Goal: Information Seeking & Learning: Learn about a topic

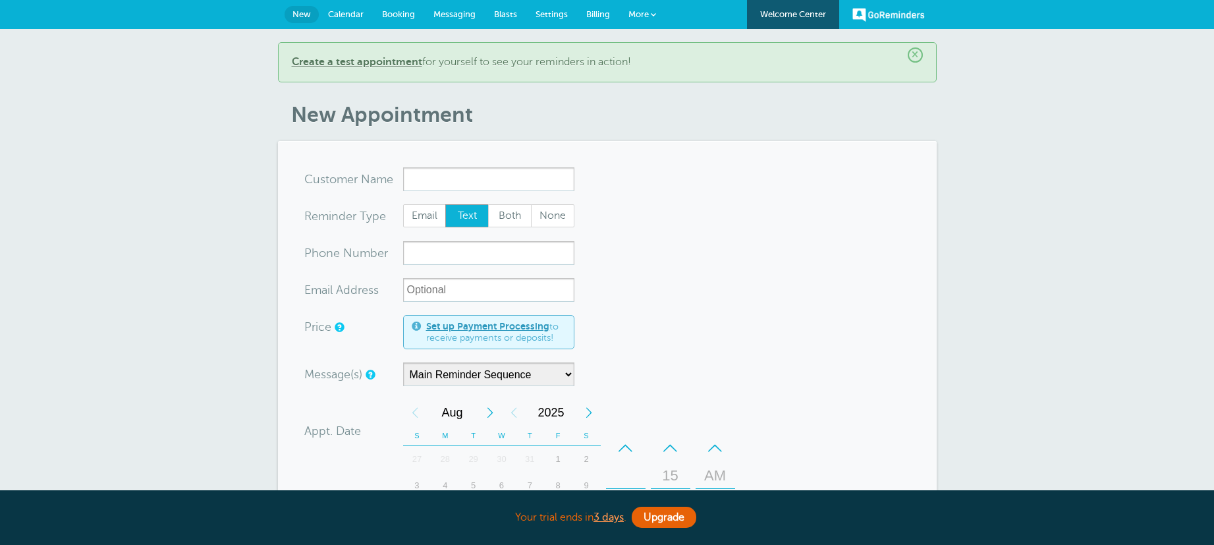
click at [891, 11] on link "GoReminders" at bounding box center [888, 14] width 72 height 29
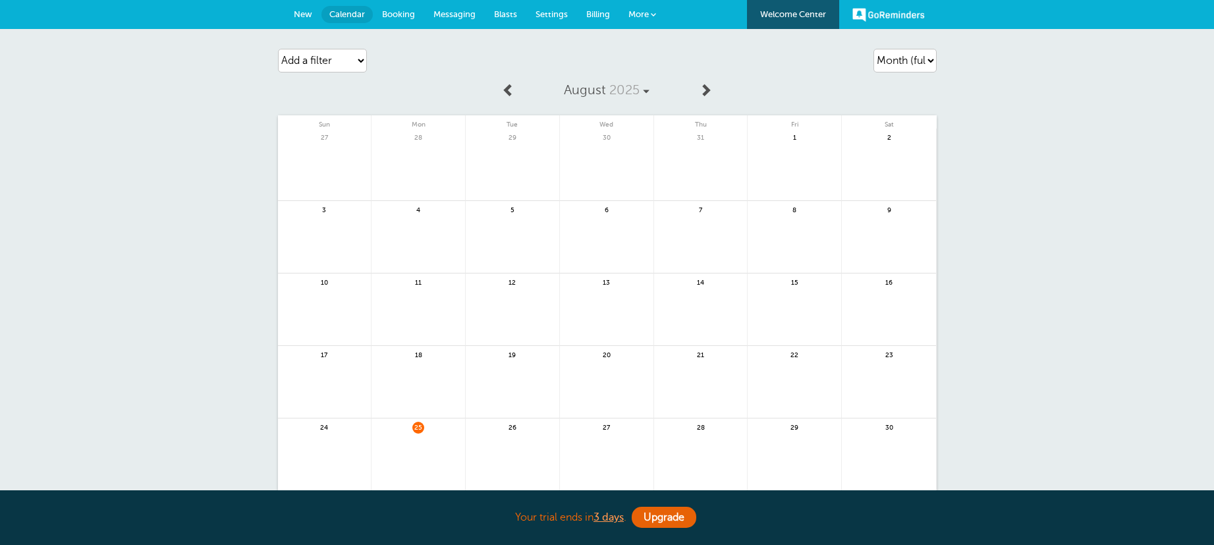
click at [891, 12] on link "GoReminders" at bounding box center [888, 14] width 72 height 29
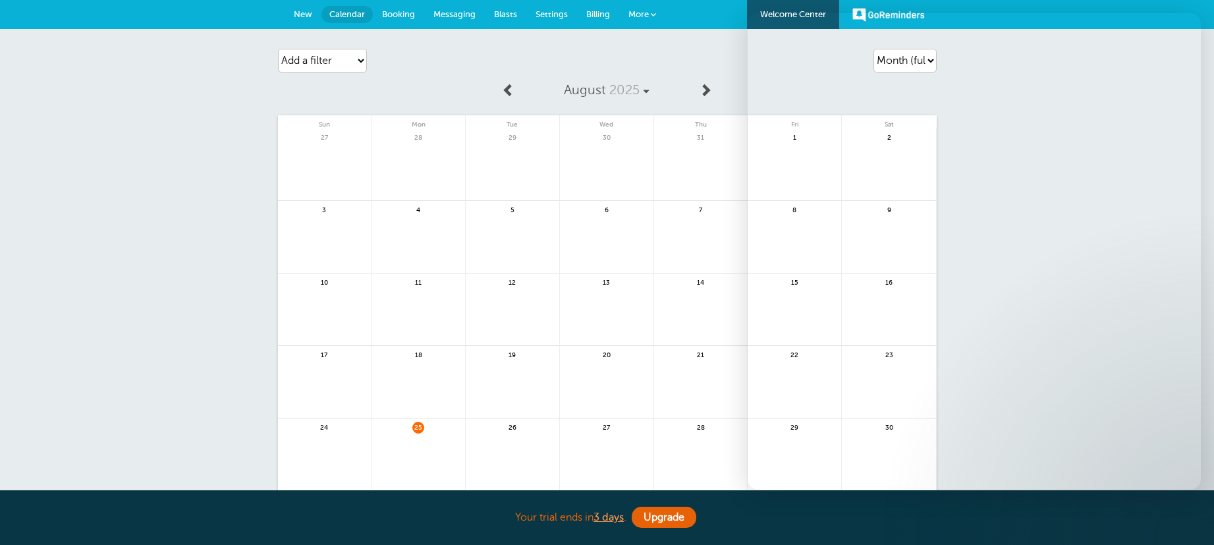
click at [799, 9] on link "Welcome Center" at bounding box center [793, 14] width 92 height 29
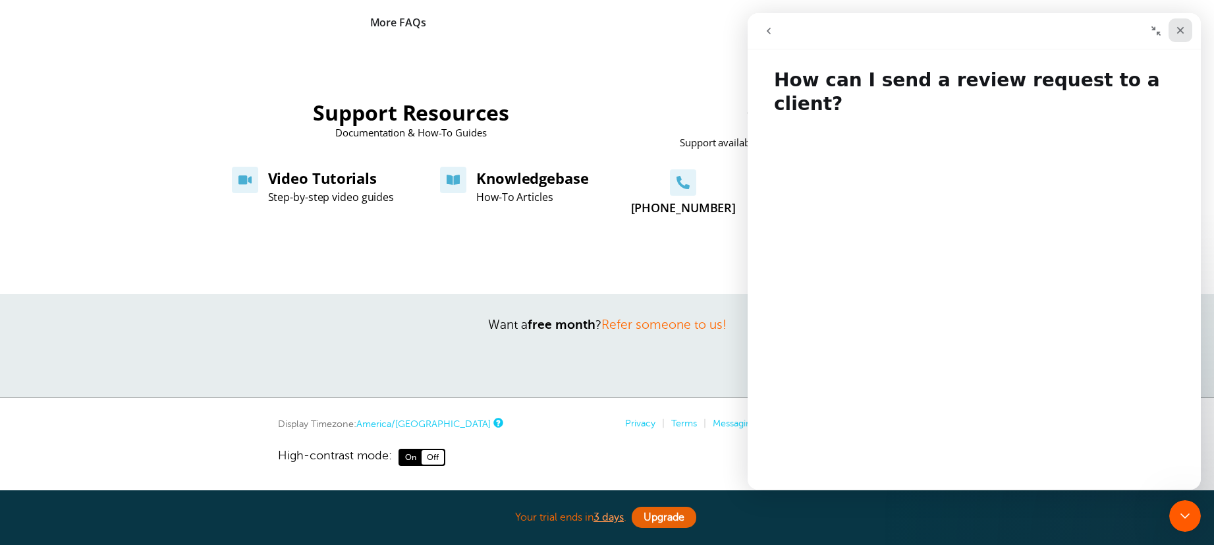
click at [1177, 29] on icon "Close" at bounding box center [1180, 30] width 11 height 11
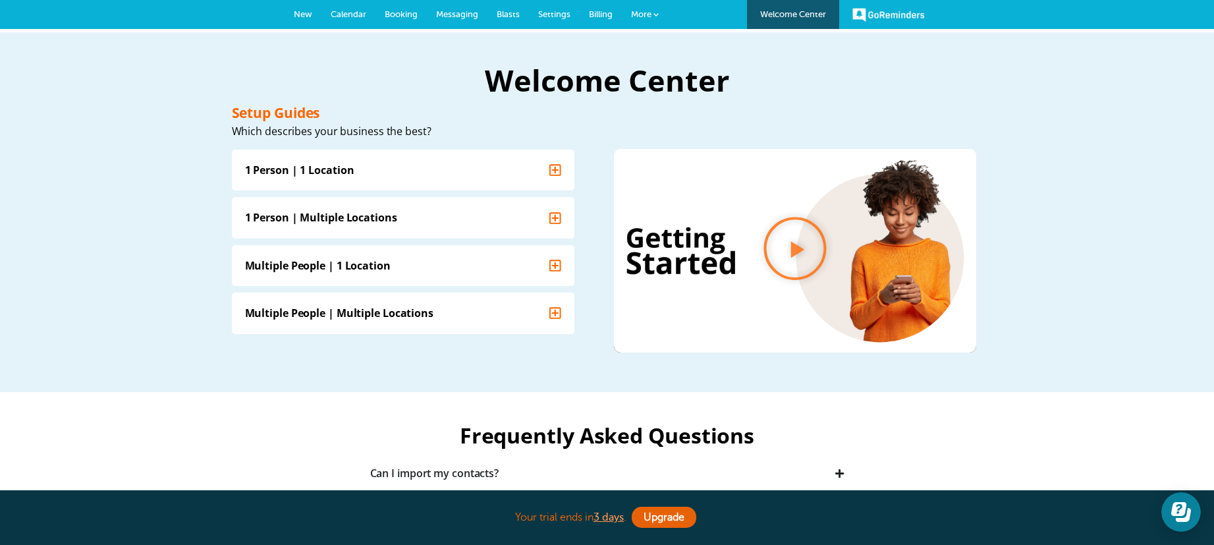
click at [595, 12] on span "Billing" at bounding box center [601, 14] width 24 height 10
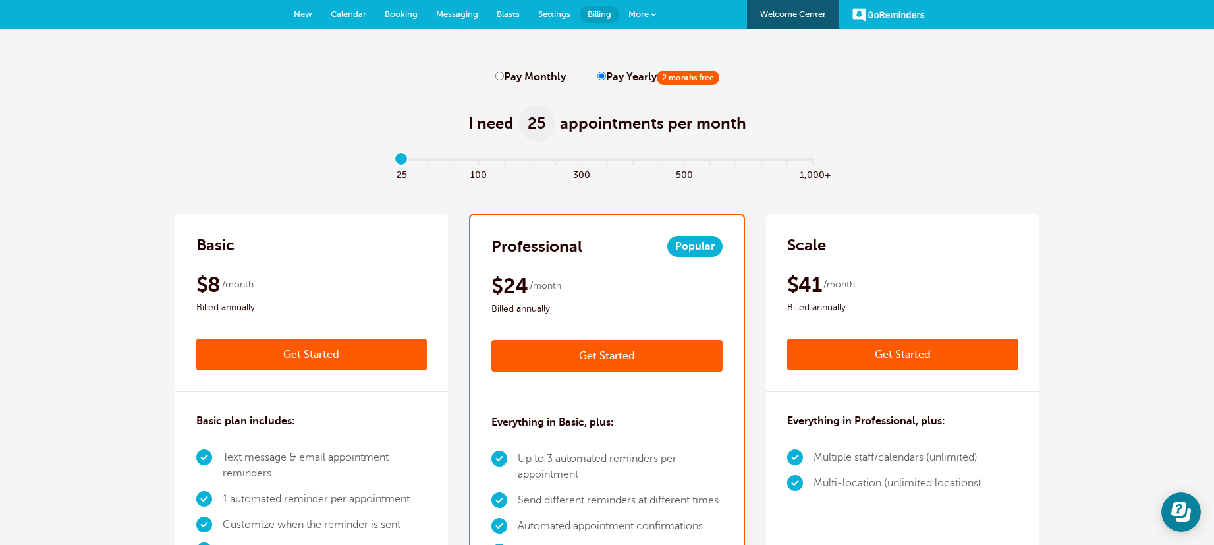
click at [641, 5] on link "More" at bounding box center [642, 15] width 46 height 30
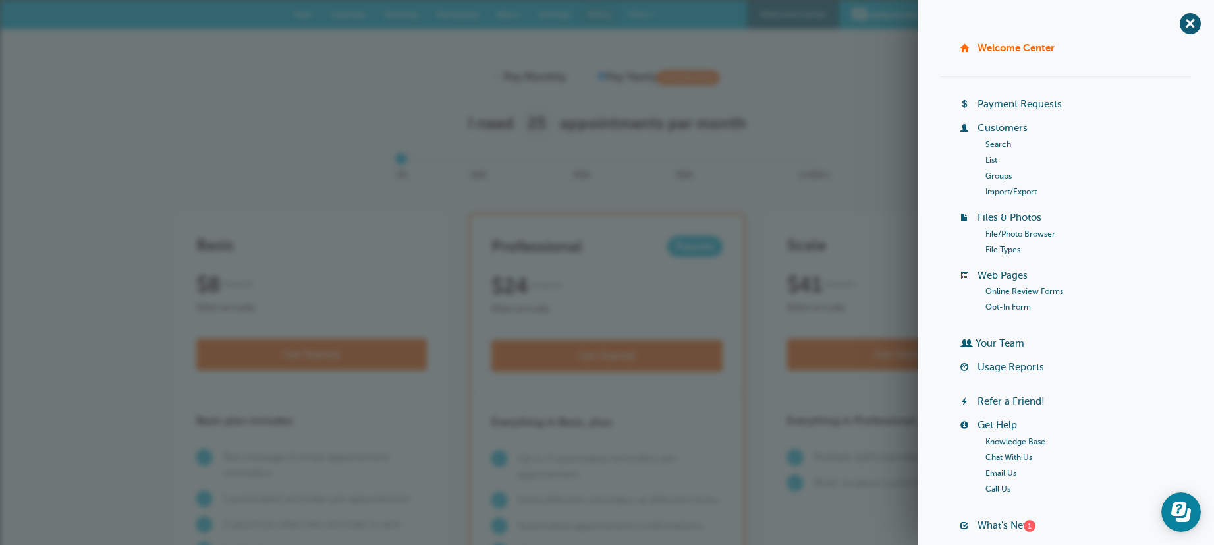
click at [999, 341] on link "Your Team" at bounding box center [999, 343] width 49 height 11
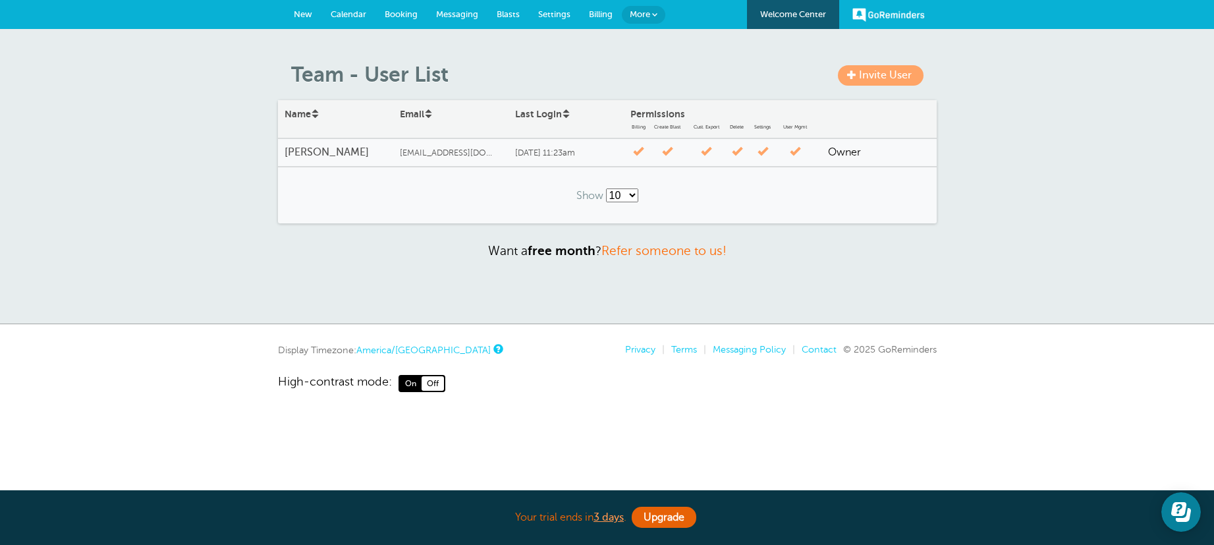
click at [894, 16] on link "GoReminders" at bounding box center [888, 14] width 72 height 29
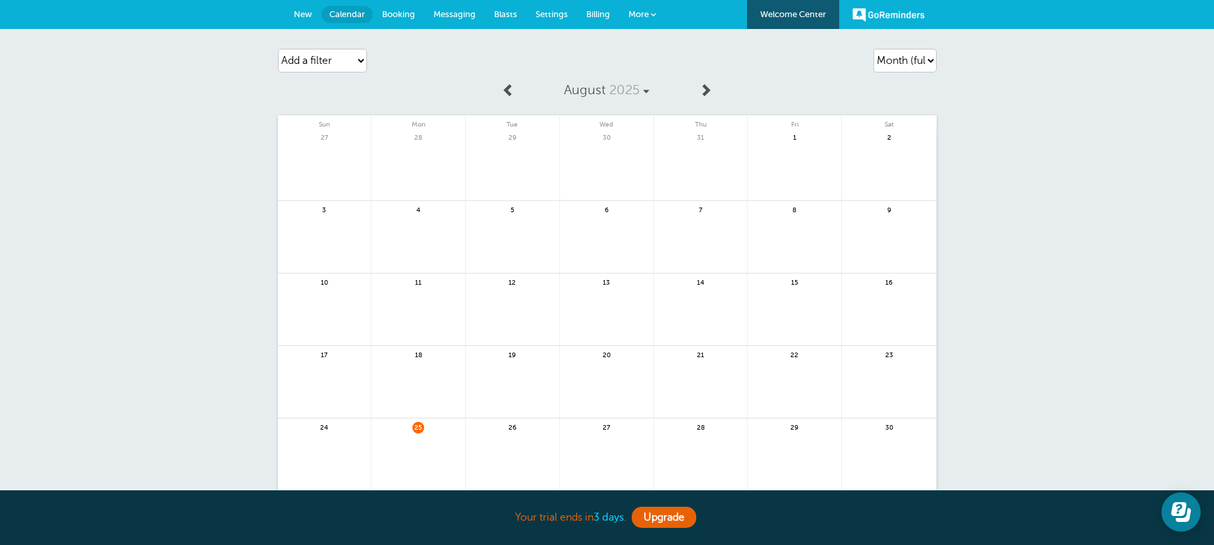
click at [599, 518] on b "3 days" at bounding box center [608, 517] width 30 height 12
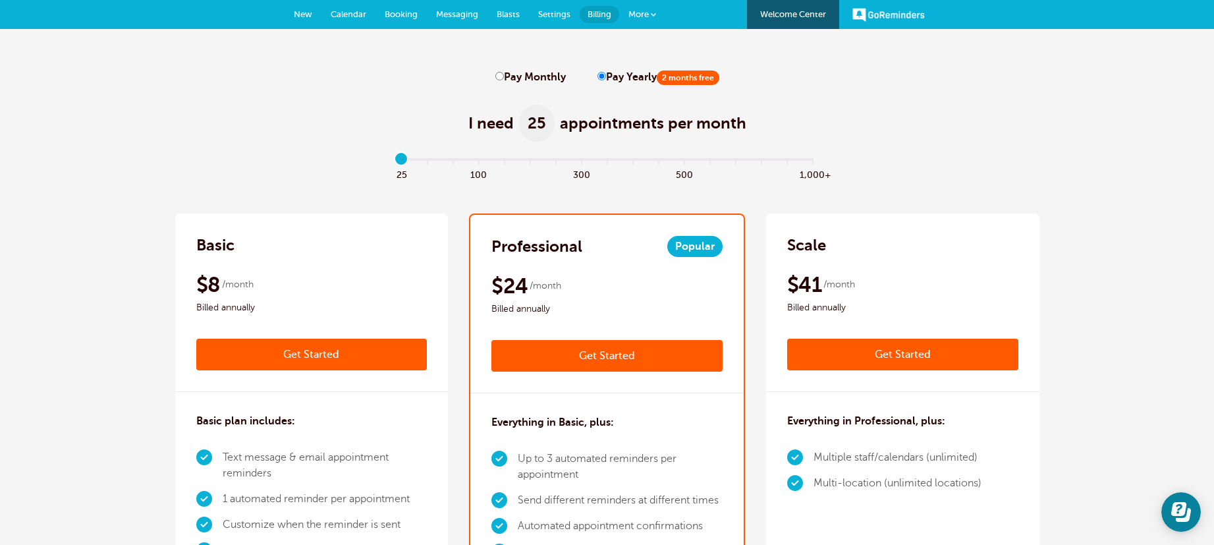
click at [643, 9] on span "More" at bounding box center [638, 14] width 20 height 10
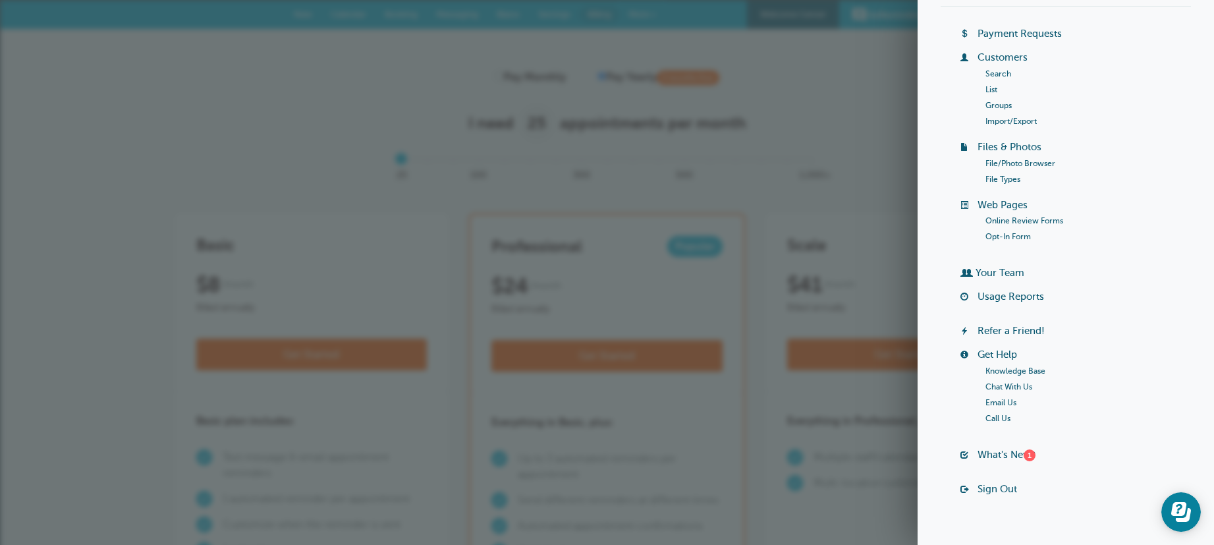
scroll to position [92, 0]
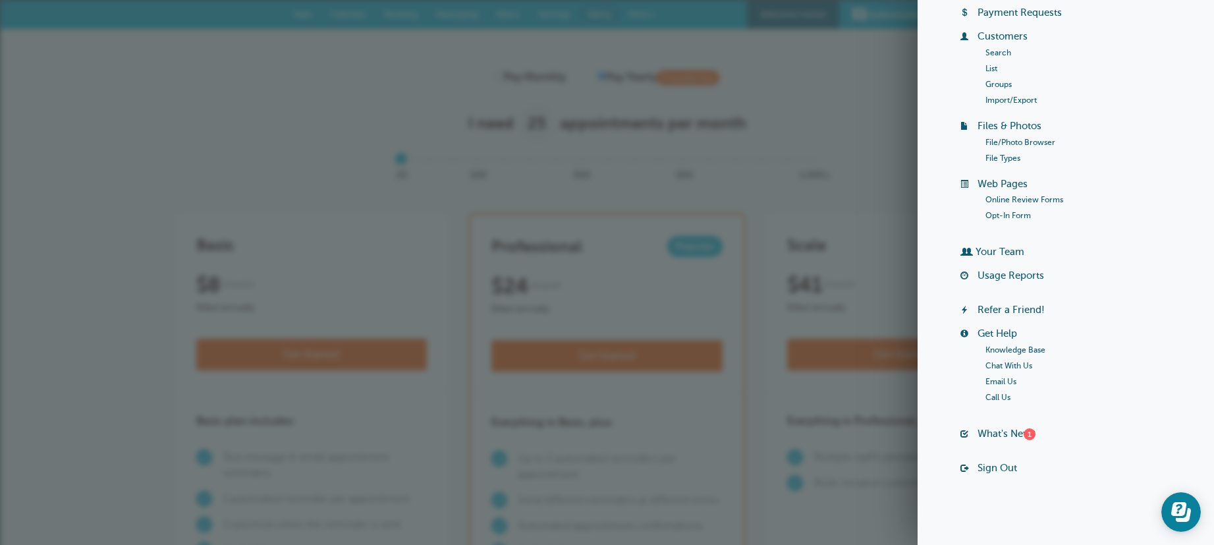
click at [1019, 348] on link "Knowledge Base" at bounding box center [1015, 349] width 60 height 9
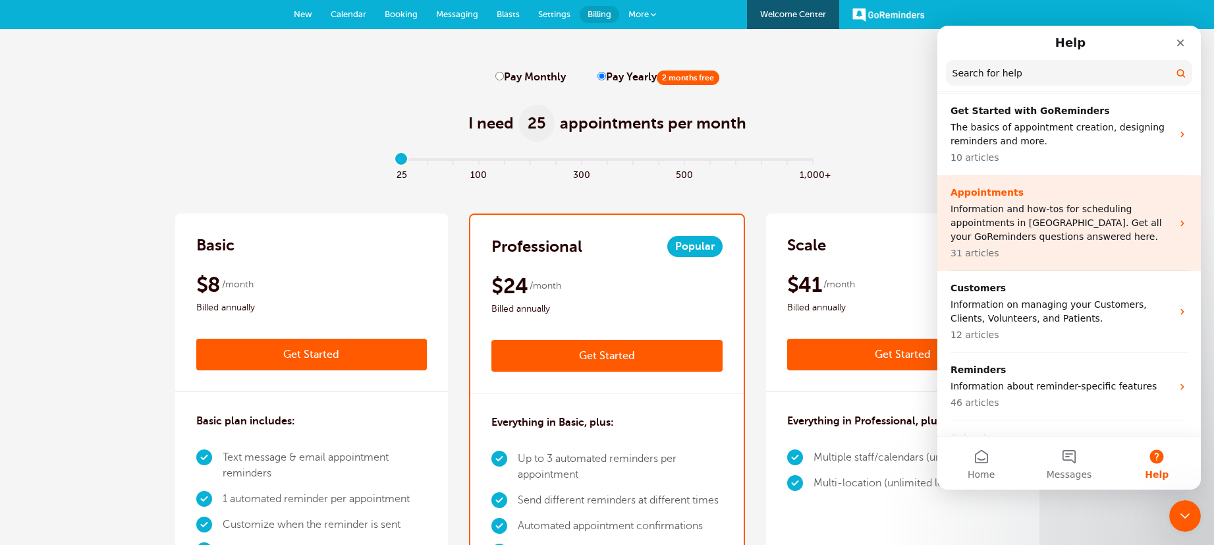
scroll to position [51, 0]
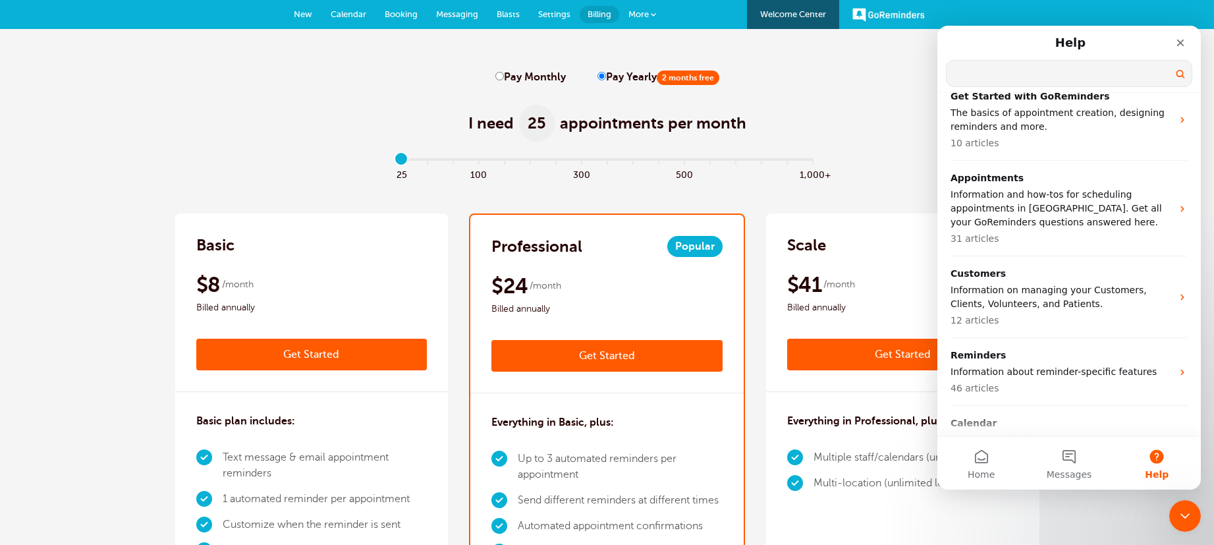
click at [1027, 76] on input "Search for help" at bounding box center [1068, 74] width 245 height 26
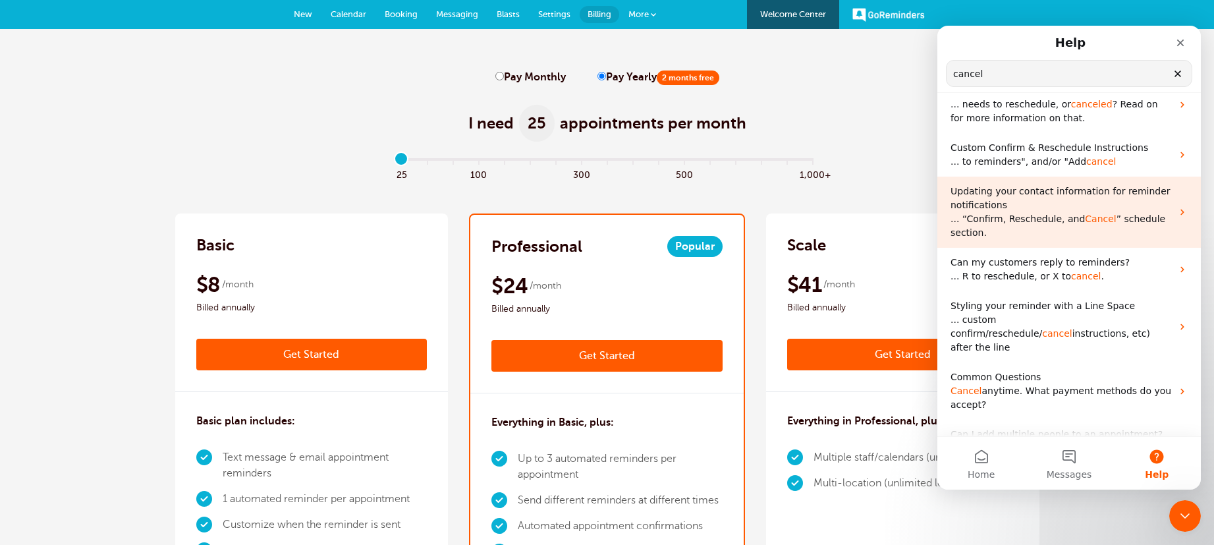
scroll to position [183, 0]
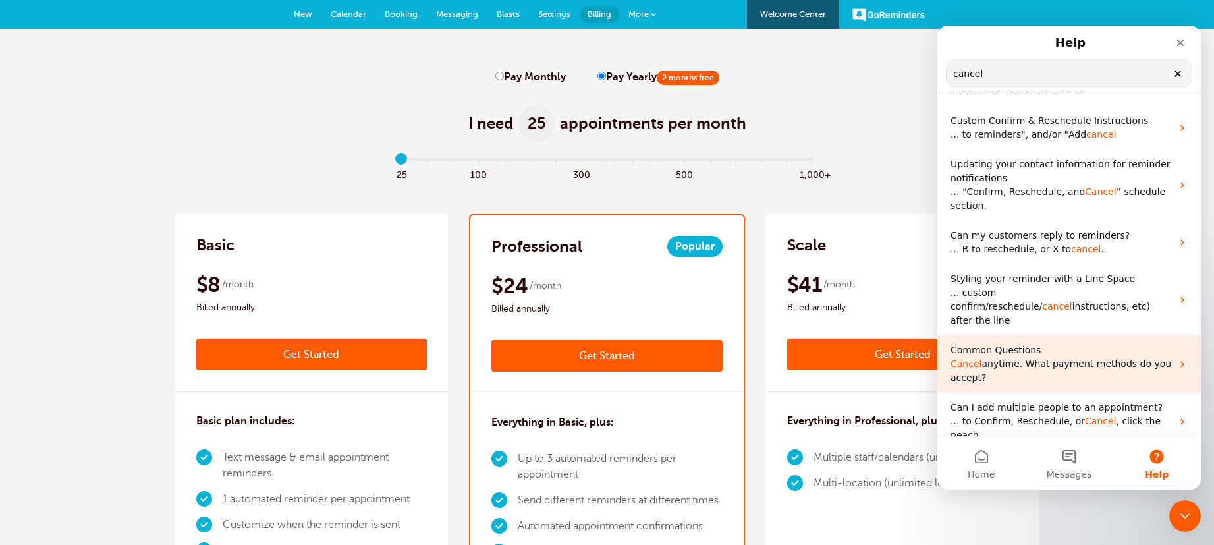
type input "cancel"
click at [1013, 361] on p "Cancel anytime. What payment methods do you accept?" at bounding box center [1060, 371] width 221 height 28
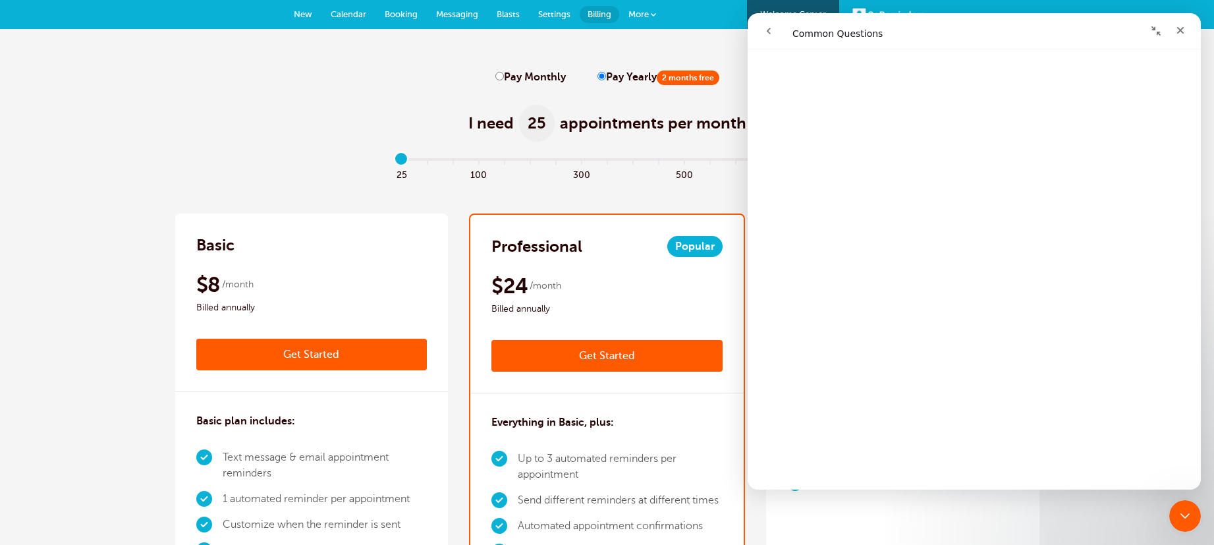
scroll to position [43, 0]
click at [1183, 26] on icon "Close" at bounding box center [1180, 30] width 11 height 11
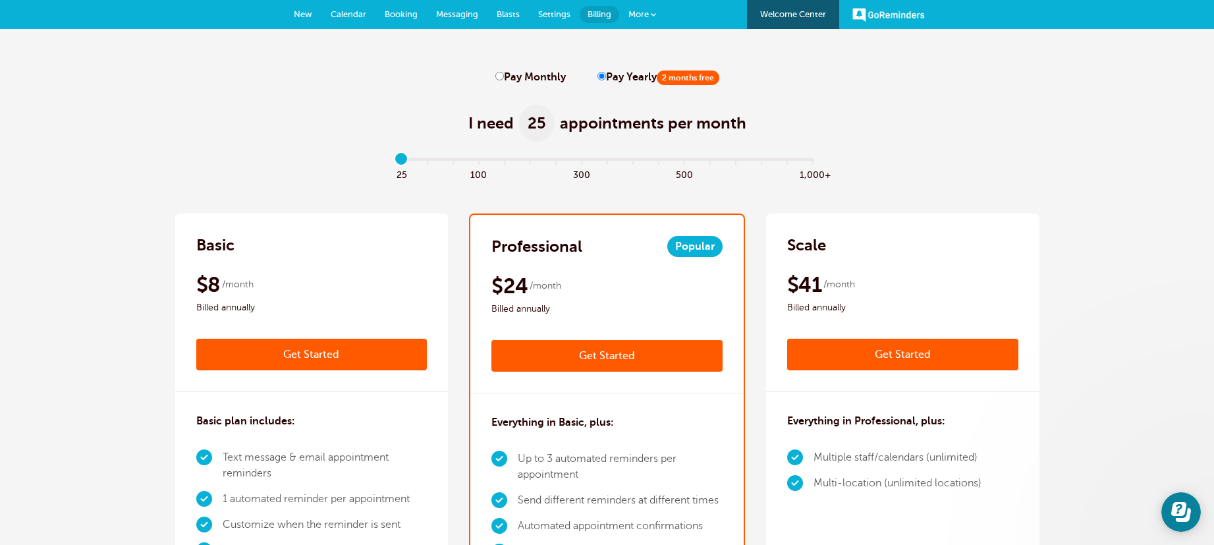
scroll to position [0, 0]
